Goal: Entertainment & Leisure: Consume media (video, audio)

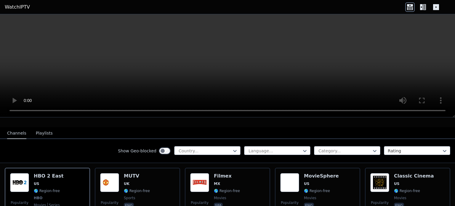
scroll to position [62, 0]
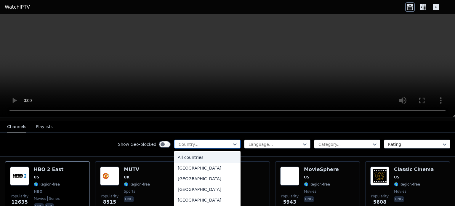
click at [184, 143] on div at bounding box center [205, 144] width 54 height 6
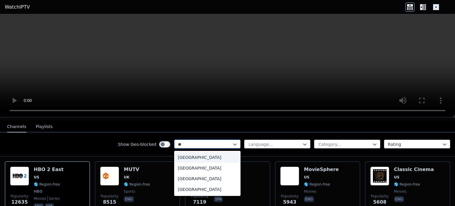
type input "***"
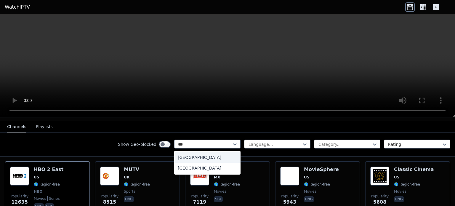
click at [183, 152] on div "[GEOGRAPHIC_DATA]" at bounding box center [207, 157] width 66 height 11
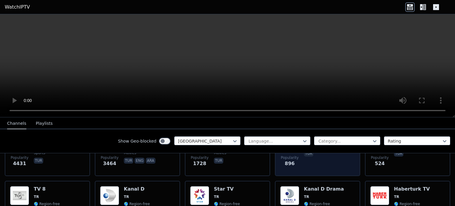
scroll to position [103, 0]
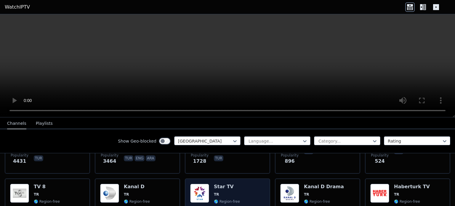
click at [261, 191] on div "Popularity 271 Star TV TR 🌎 Region-free tur" at bounding box center [227, 205] width 75 height 43
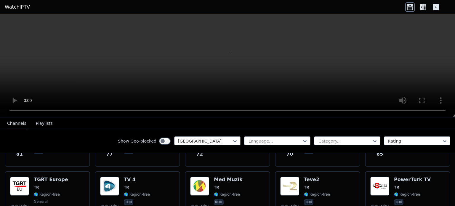
scroll to position [400, 0]
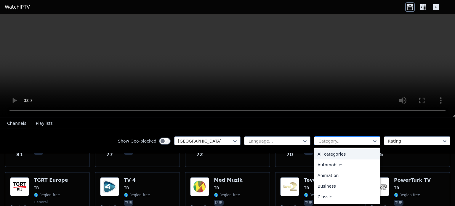
click at [318, 141] on div at bounding box center [345, 141] width 54 height 6
click at [331, 138] on div at bounding box center [345, 141] width 54 height 6
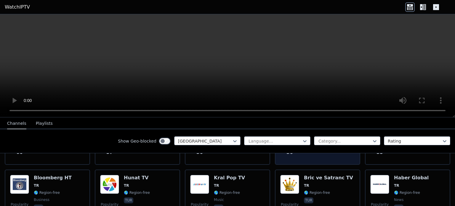
scroll to position [472, 0]
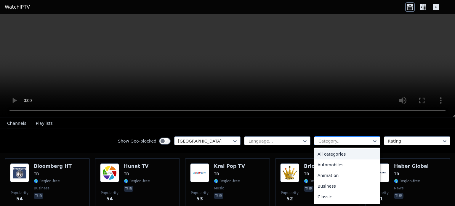
click at [330, 144] on div "Category..." at bounding box center [347, 140] width 66 height 9
click at [324, 195] on div "Sports" at bounding box center [347, 196] width 66 height 11
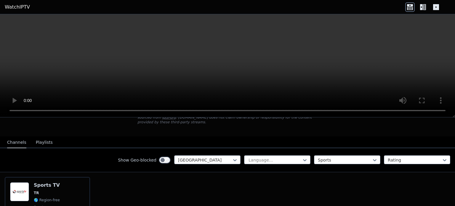
scroll to position [77, 0]
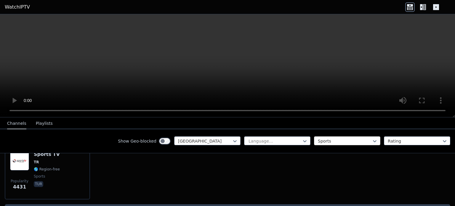
click at [325, 140] on div at bounding box center [345, 141] width 54 height 6
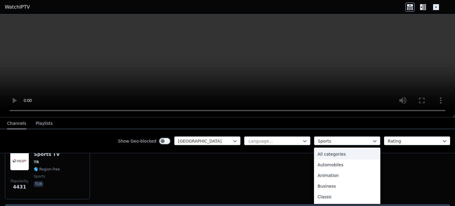
click at [329, 157] on div "All categories" at bounding box center [347, 154] width 66 height 11
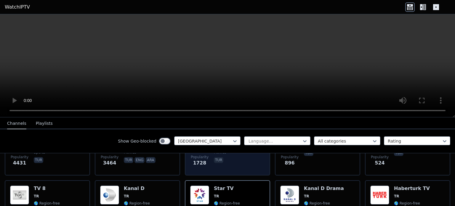
scroll to position [102, 0]
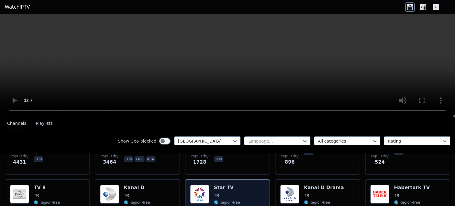
click at [214, 186] on div "Star TV TR 🌎 Region-free tur" at bounding box center [227, 206] width 26 height 43
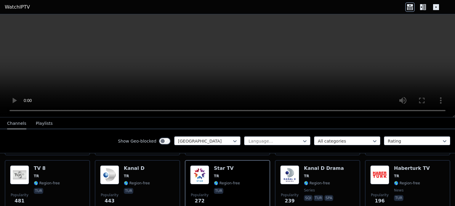
scroll to position [122, 0]
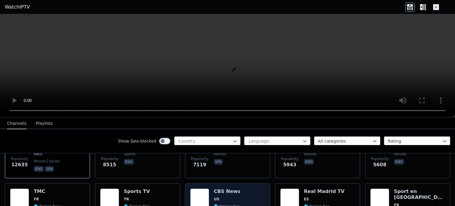
scroll to position [97, 0]
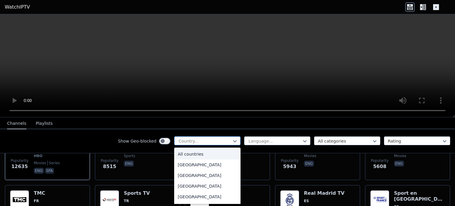
click at [218, 141] on div at bounding box center [205, 141] width 54 height 6
type input "**"
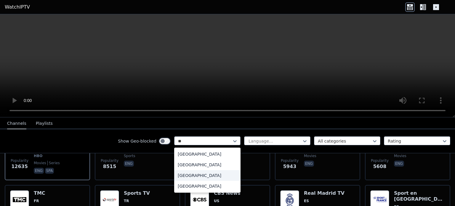
click at [183, 176] on div "[GEOGRAPHIC_DATA]" at bounding box center [207, 175] width 66 height 11
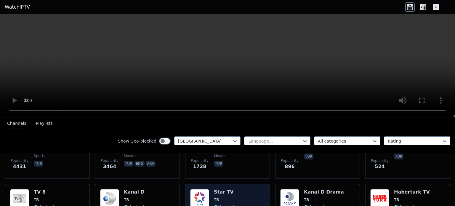
click at [202, 189] on img at bounding box center [199, 198] width 19 height 19
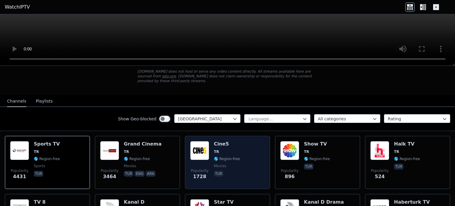
scroll to position [60, 0]
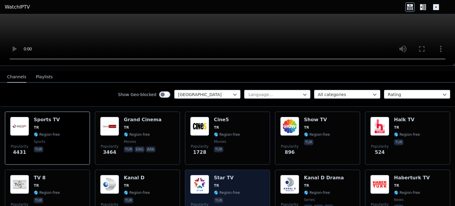
click at [214, 176] on div "Star TV TR 🌎 Region-free tur" at bounding box center [227, 196] width 26 height 43
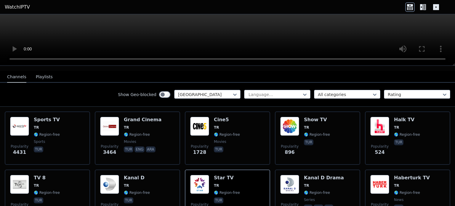
click at [423, 3] on icon at bounding box center [423, 6] width 9 height 9
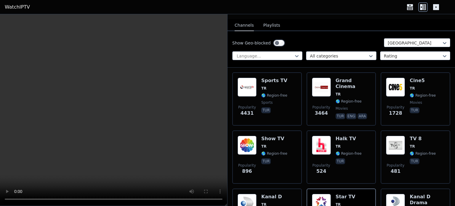
click at [444, 9] on div at bounding box center [428, 6] width 45 height 9
click at [436, 8] on icon at bounding box center [437, 7] width 6 height 6
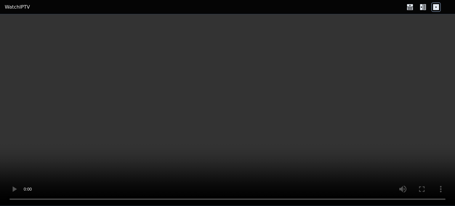
click at [424, 6] on icon at bounding box center [424, 7] width 3 height 6
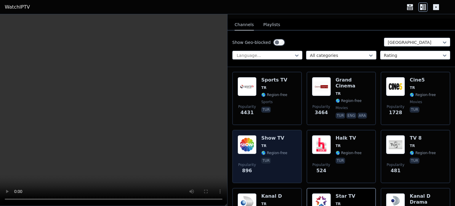
scroll to position [65, 0]
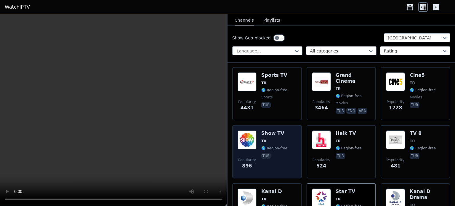
click at [277, 139] on span "TR" at bounding box center [275, 141] width 26 height 5
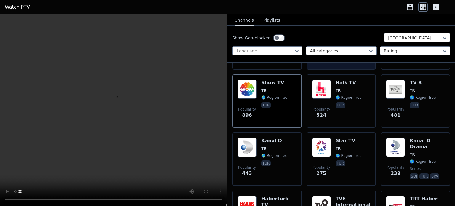
scroll to position [117, 0]
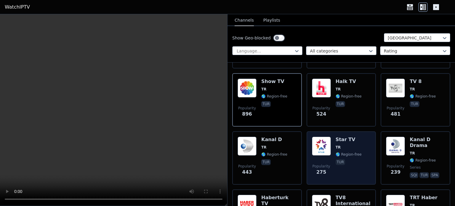
click at [325, 137] on img at bounding box center [321, 146] width 19 height 19
